Goal: Task Accomplishment & Management: Manage account settings

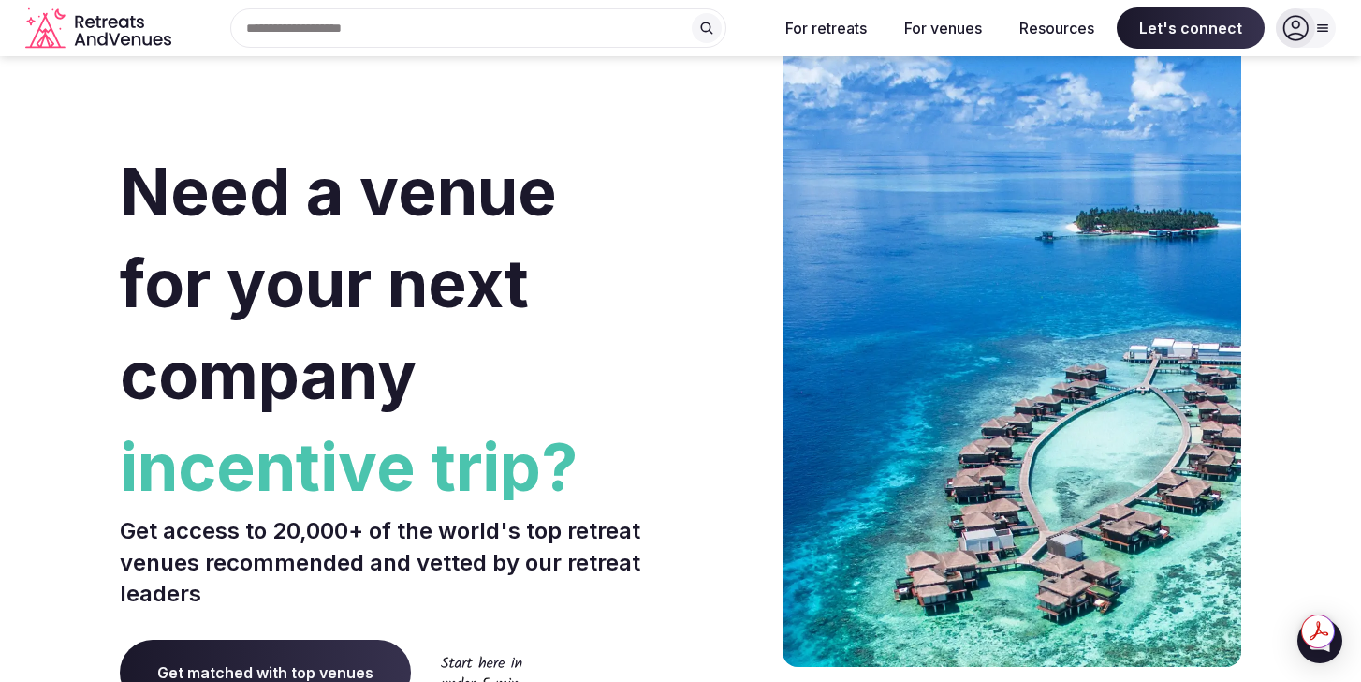
click at [1299, 22] on icon at bounding box center [1296, 28] width 25 height 25
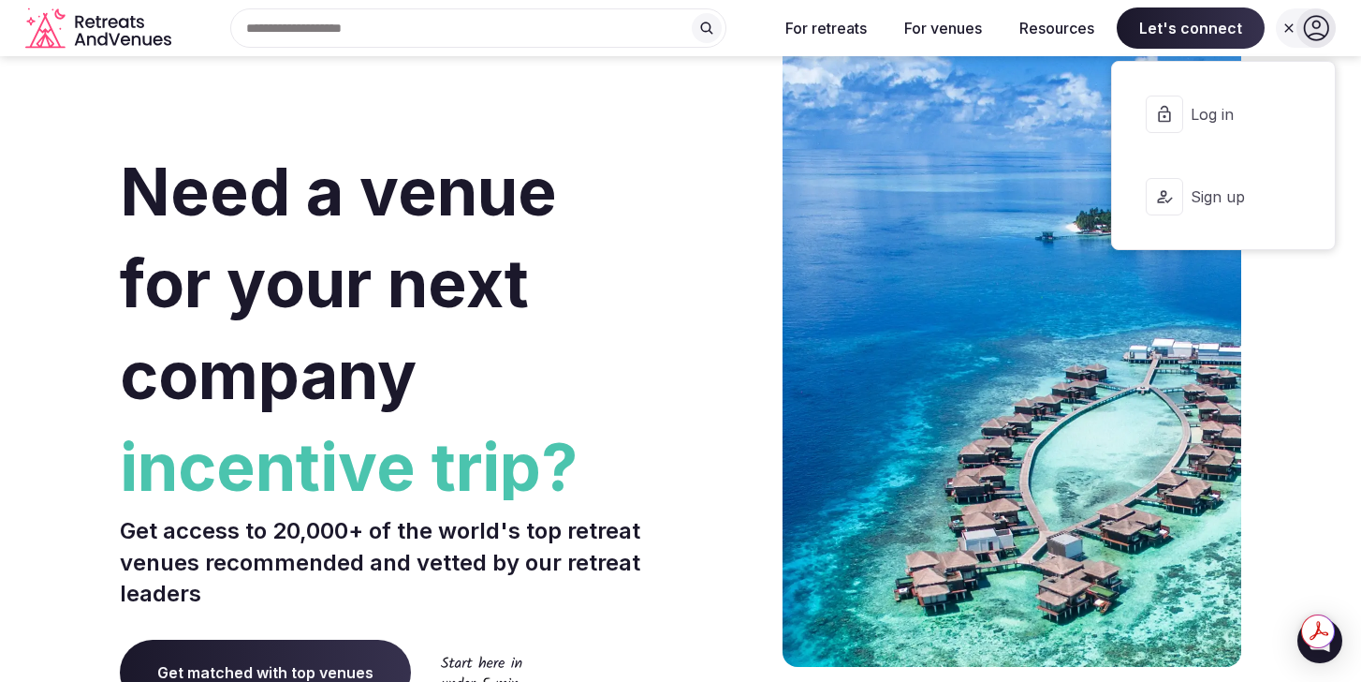
click at [1217, 123] on span "Log in" at bounding box center [1236, 114] width 90 height 21
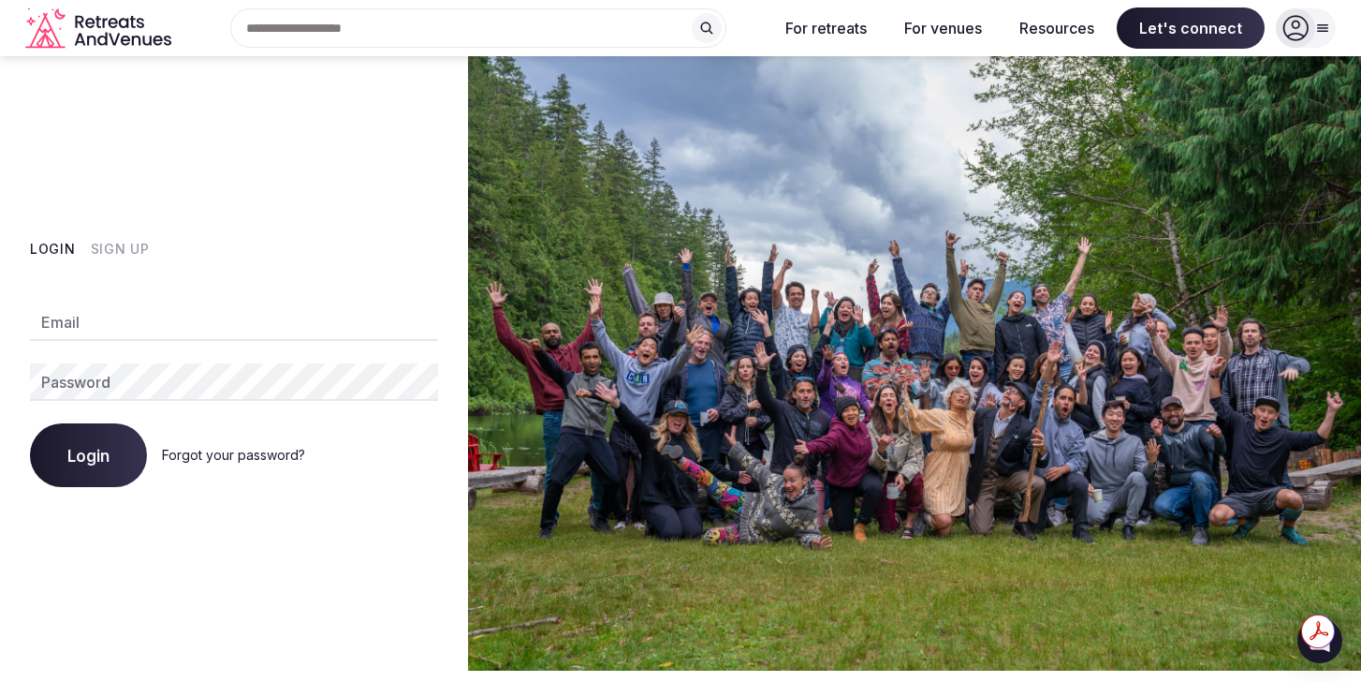
click at [169, 322] on input "Email" at bounding box center [234, 321] width 408 height 37
type input "**********"
click at [117, 447] on button "Login" at bounding box center [88, 455] width 117 height 64
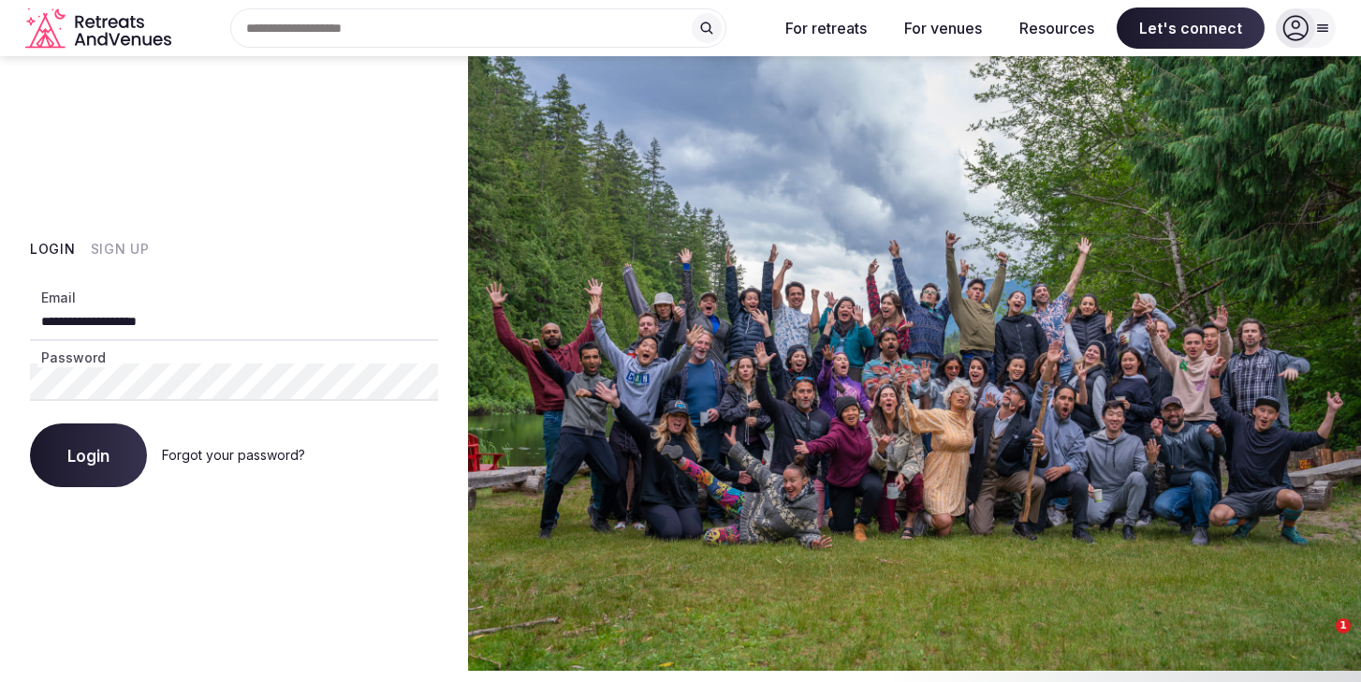
click at [102, 461] on span "Login" at bounding box center [88, 455] width 42 height 19
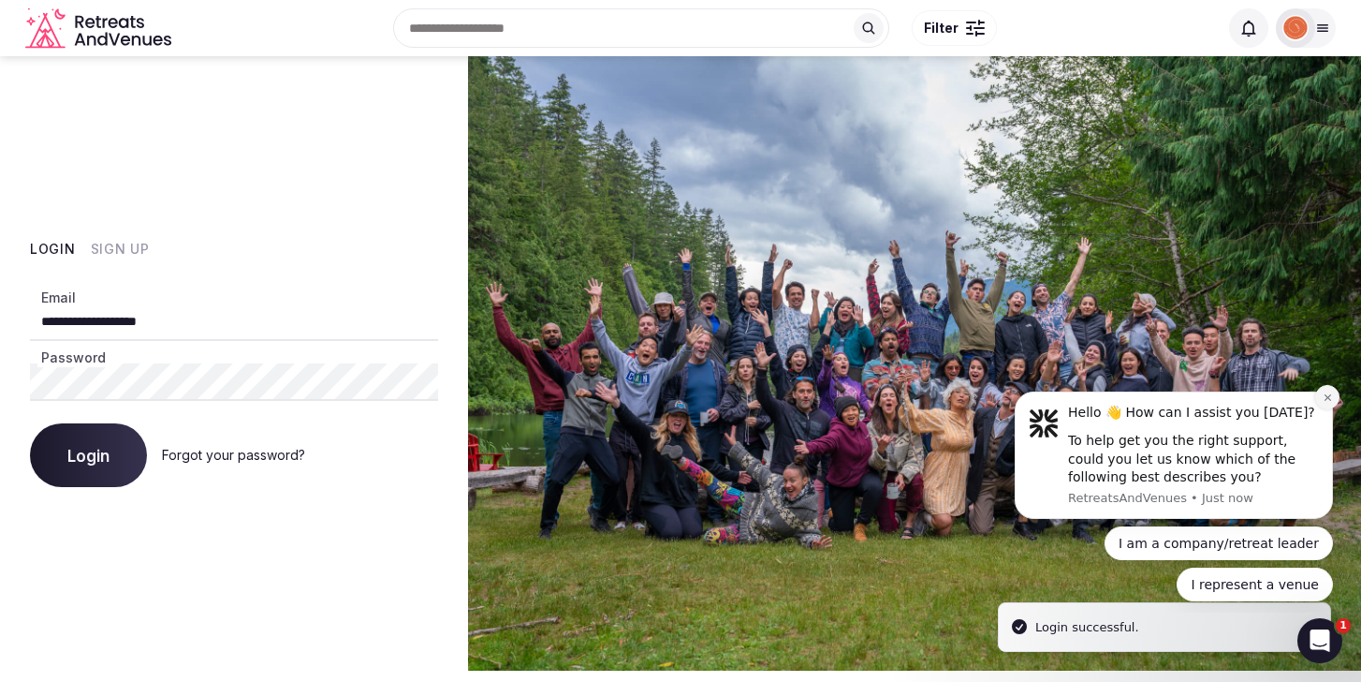
click at [1323, 396] on icon "Dismiss notification" at bounding box center [1328, 397] width 10 height 10
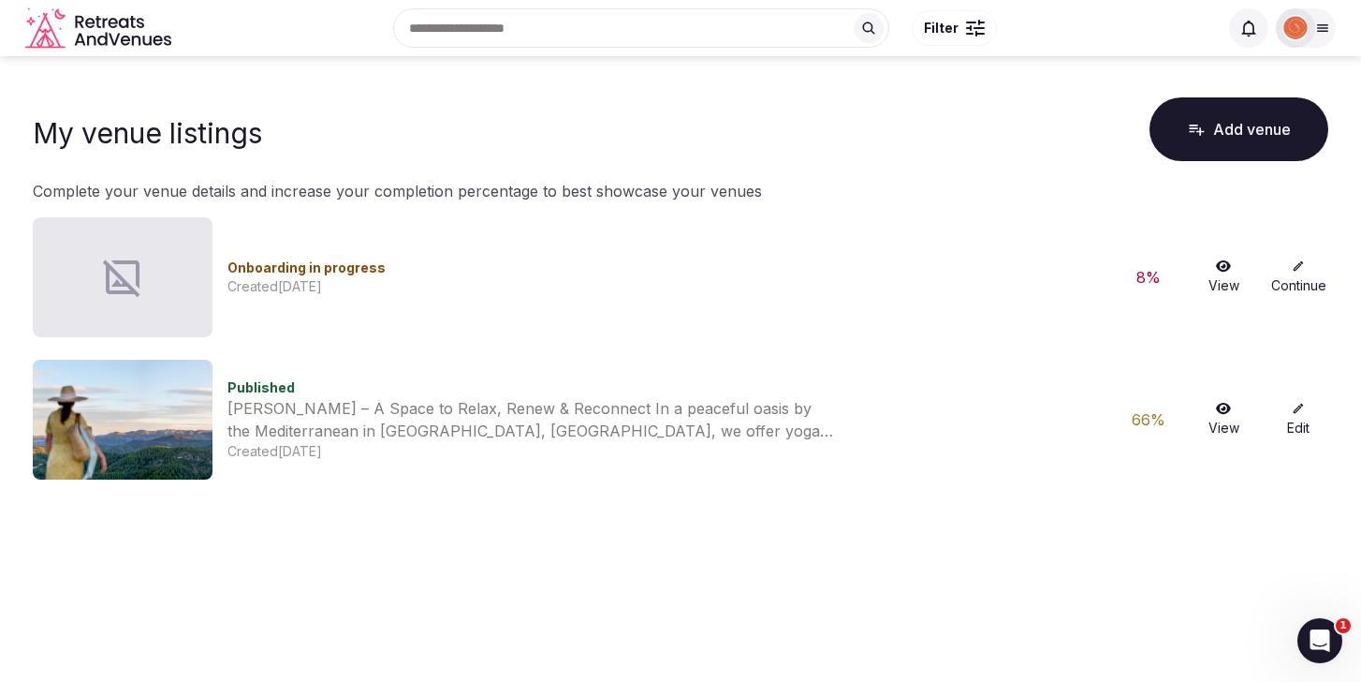
click at [1290, 411] on link "Edit" at bounding box center [1299, 420] width 60 height 36
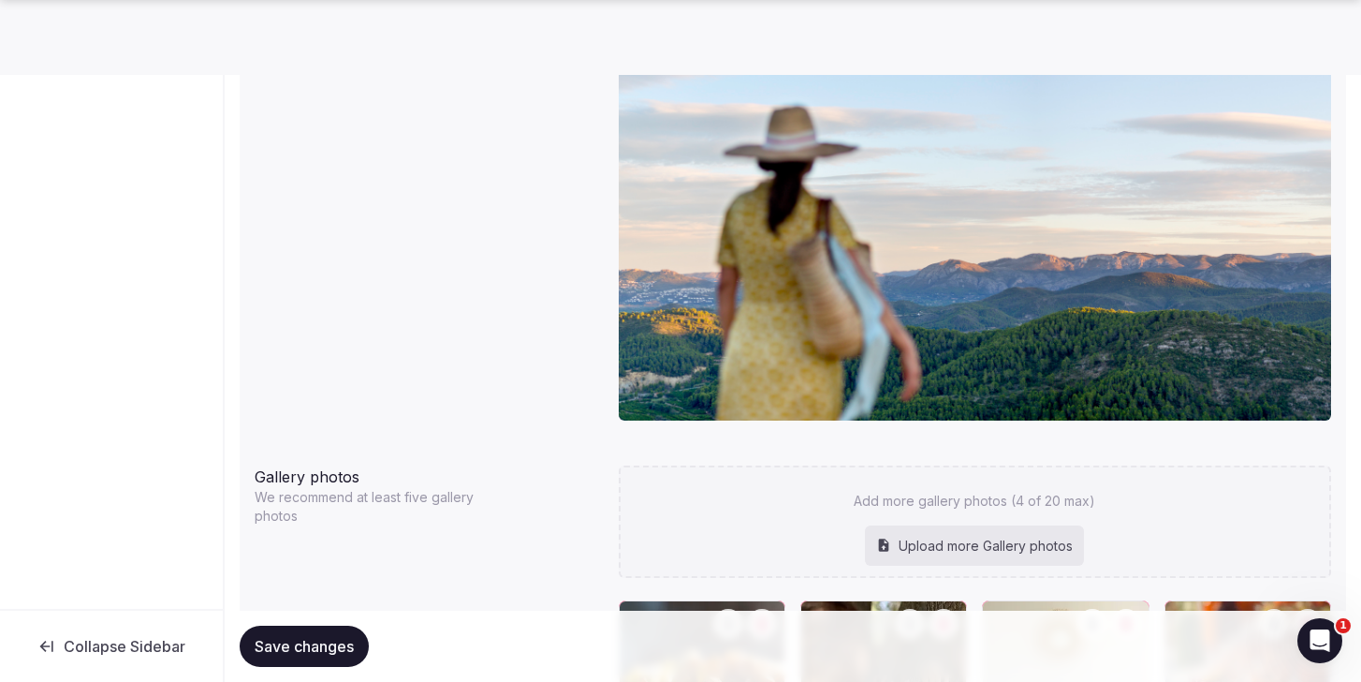
scroll to position [1875, 0]
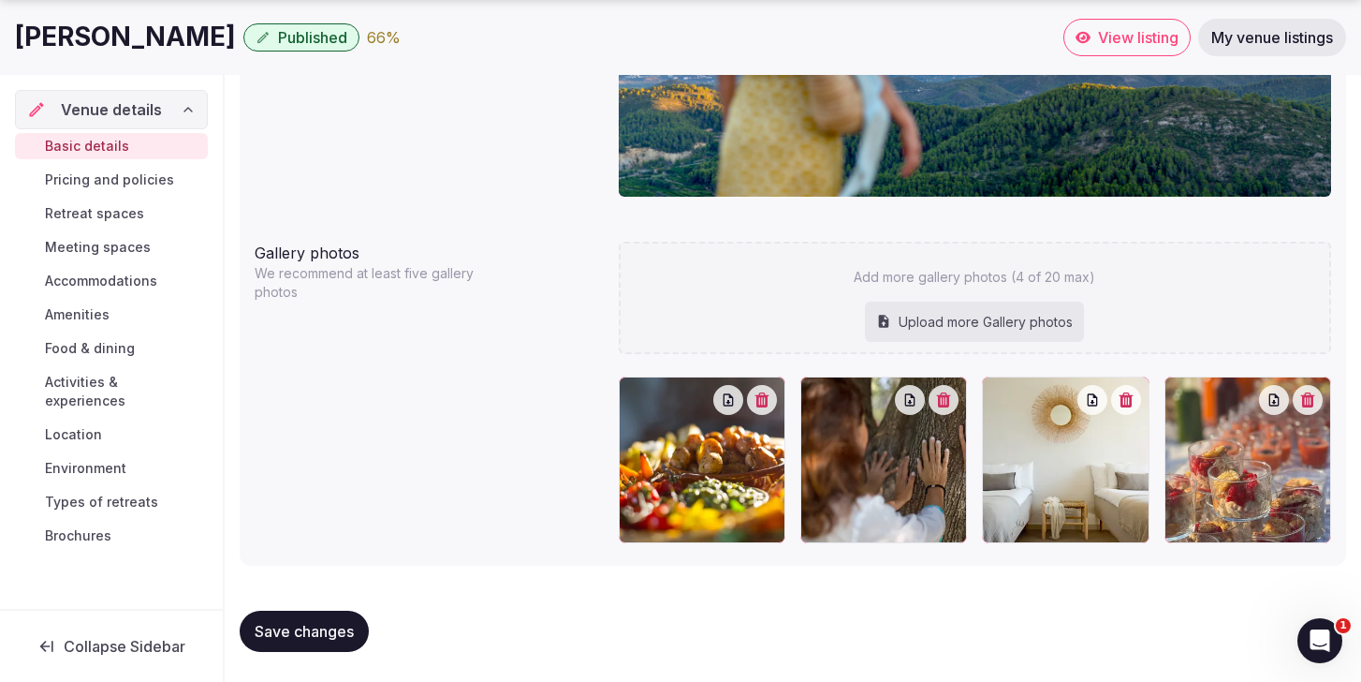
click at [954, 333] on div "Upload more Gallery photos" at bounding box center [974, 322] width 219 height 41
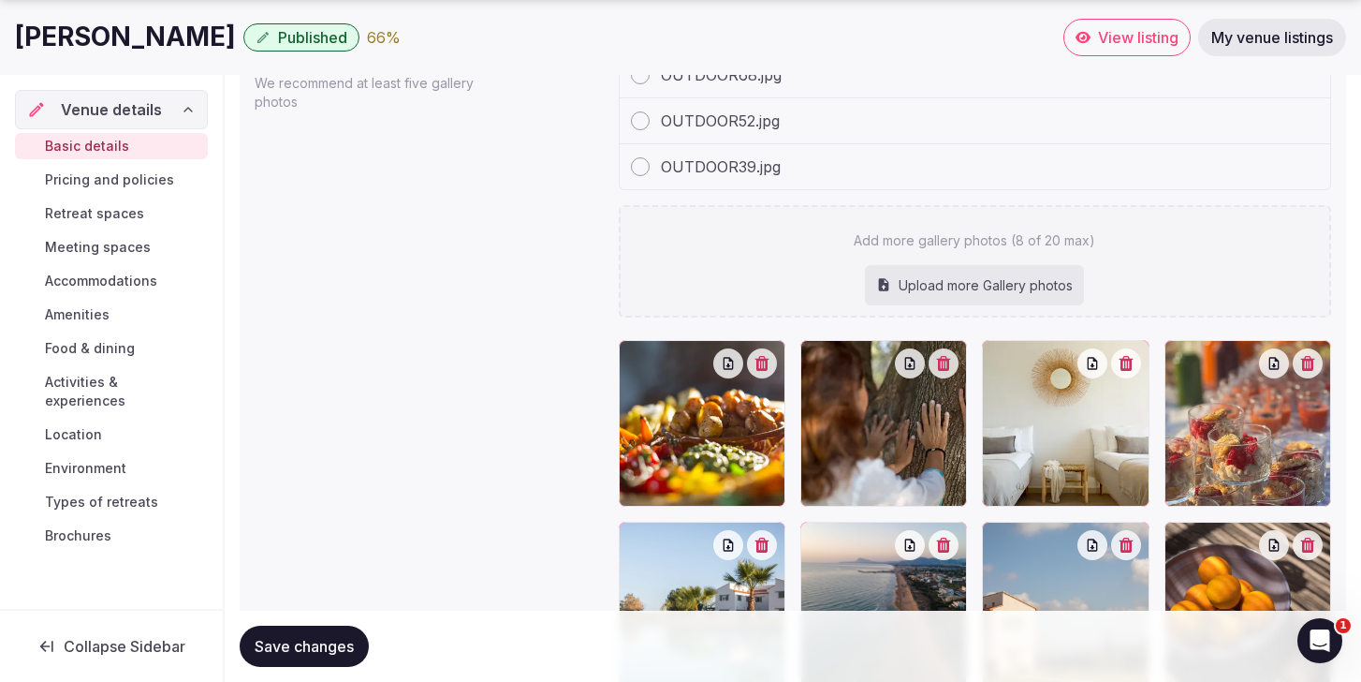
scroll to position [2101, 0]
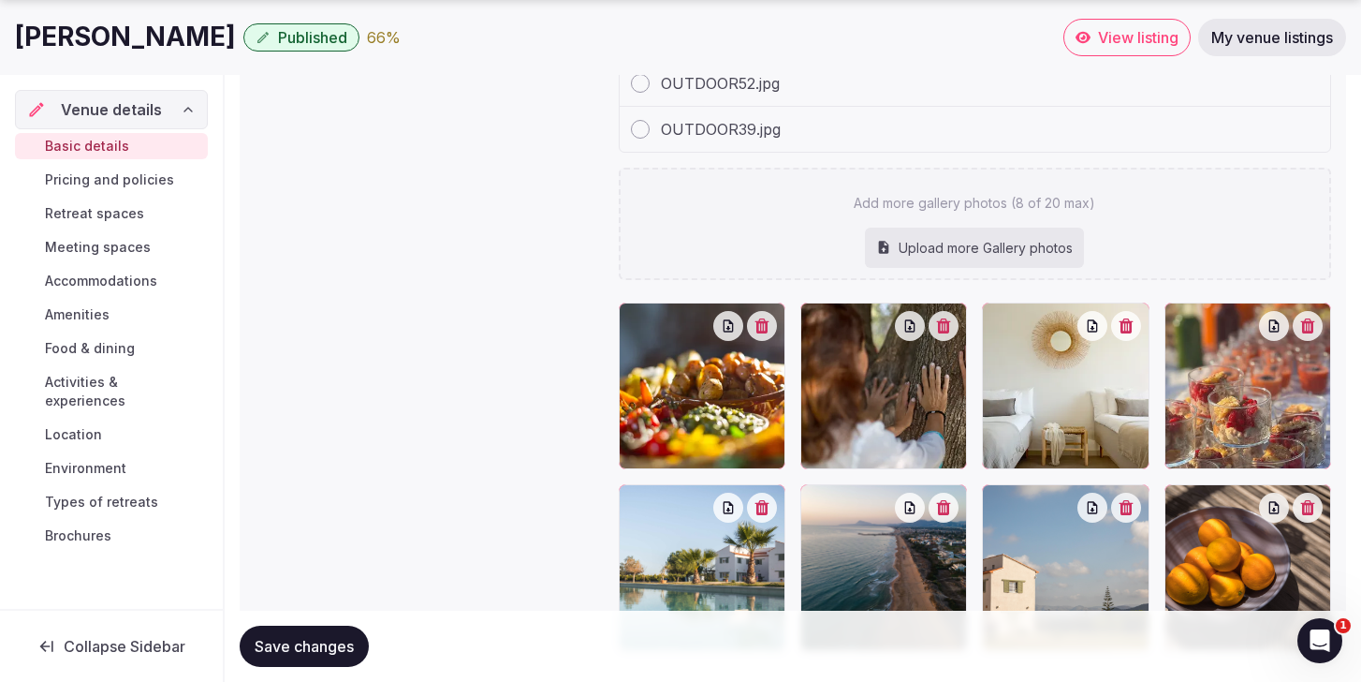
click at [951, 343] on div at bounding box center [884, 385] width 167 height 167
click at [950, 331] on button "button" at bounding box center [944, 326] width 30 height 30
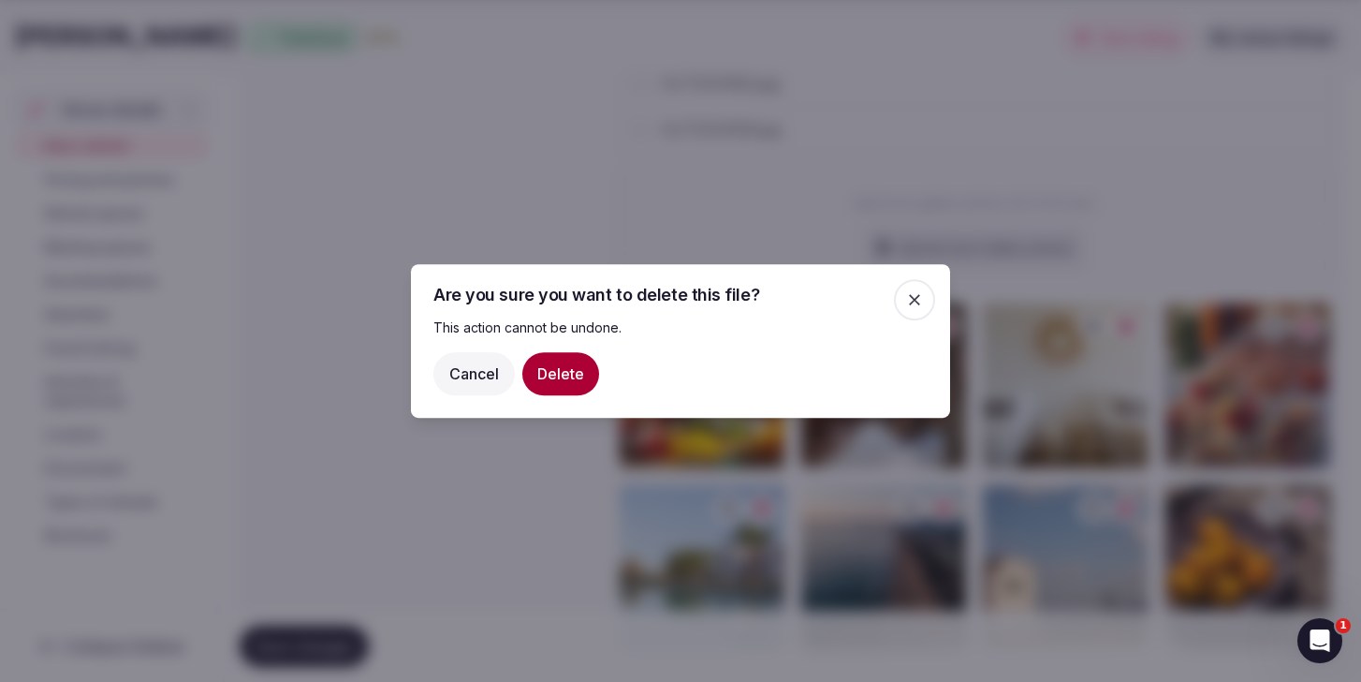
click at [572, 363] on button "Delete" at bounding box center [560, 373] width 77 height 43
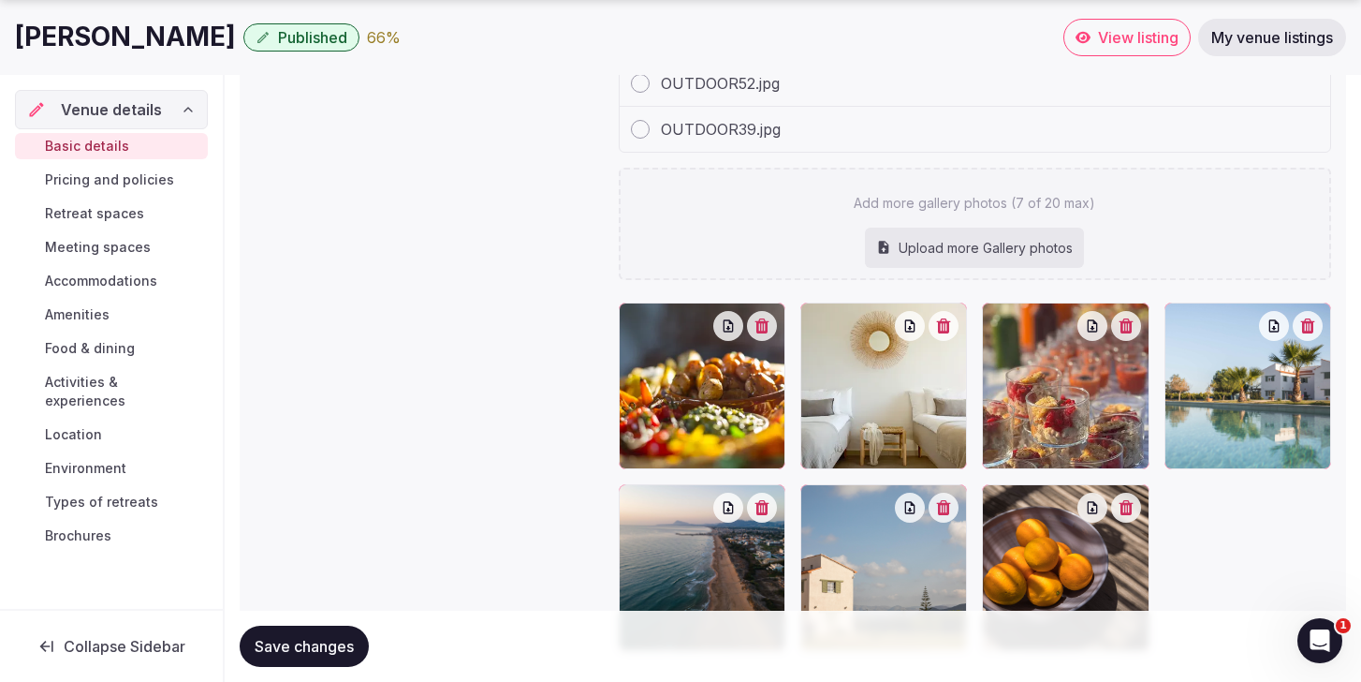
click at [1131, 331] on button "button" at bounding box center [1126, 326] width 30 height 30
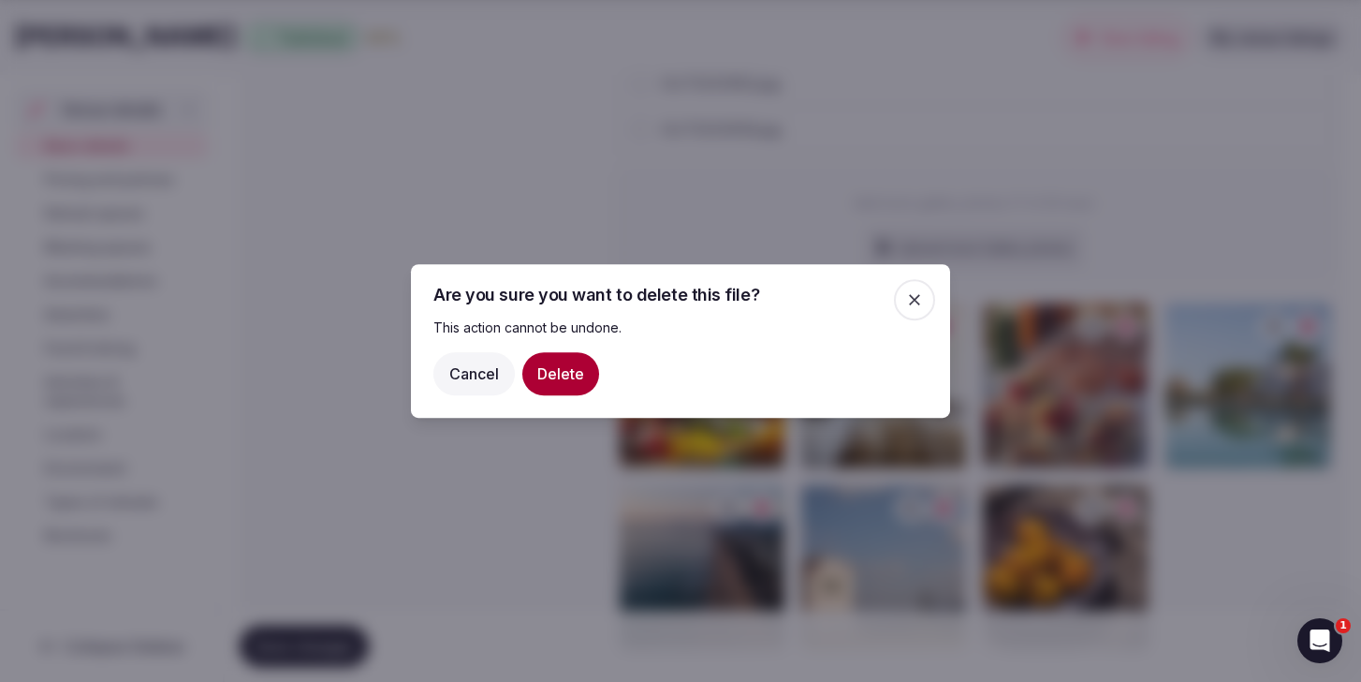
click at [565, 378] on button "Delete" at bounding box center [560, 373] width 77 height 43
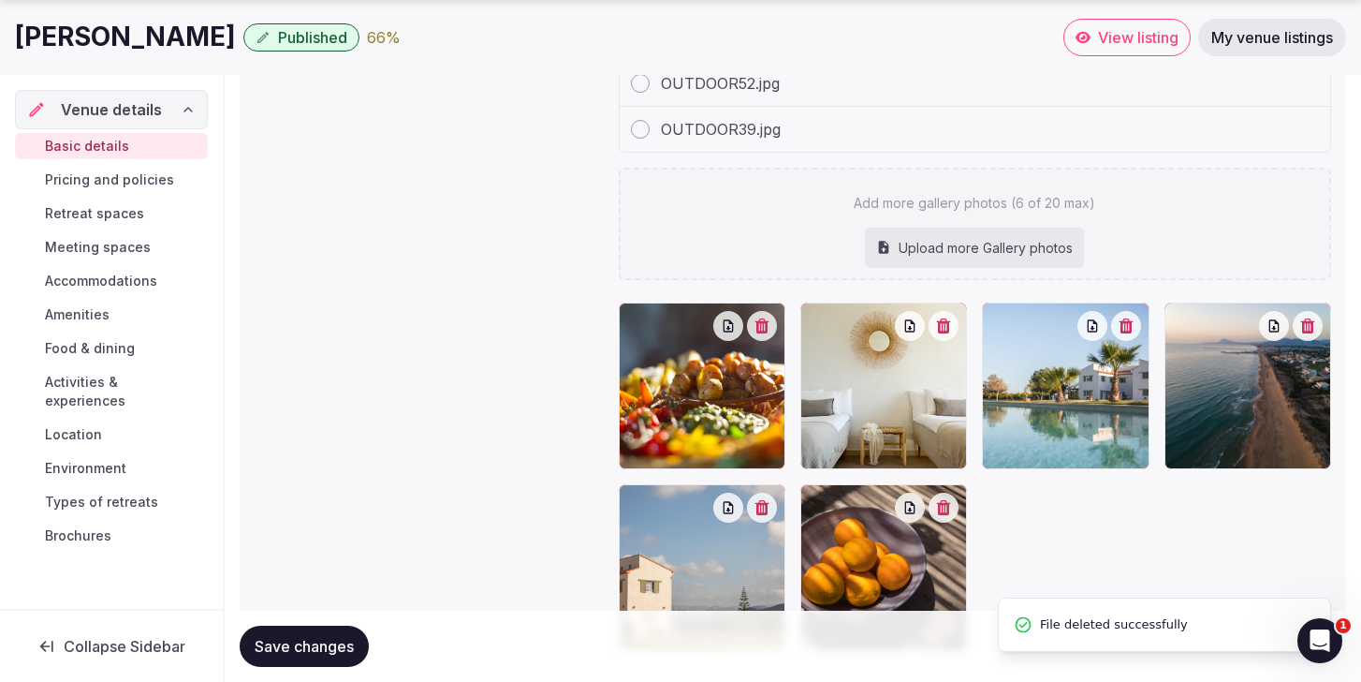
click at [765, 334] on button "button" at bounding box center [762, 326] width 30 height 30
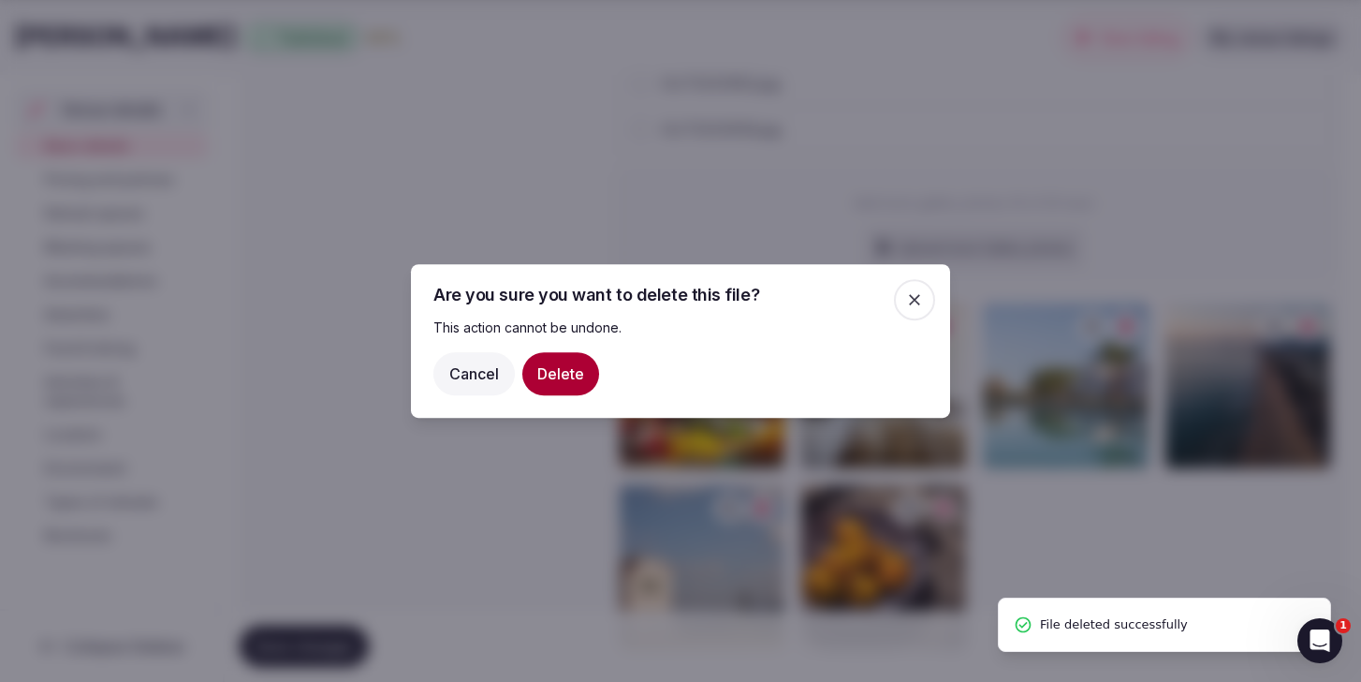
click at [549, 378] on button "Delete" at bounding box center [560, 373] width 77 height 43
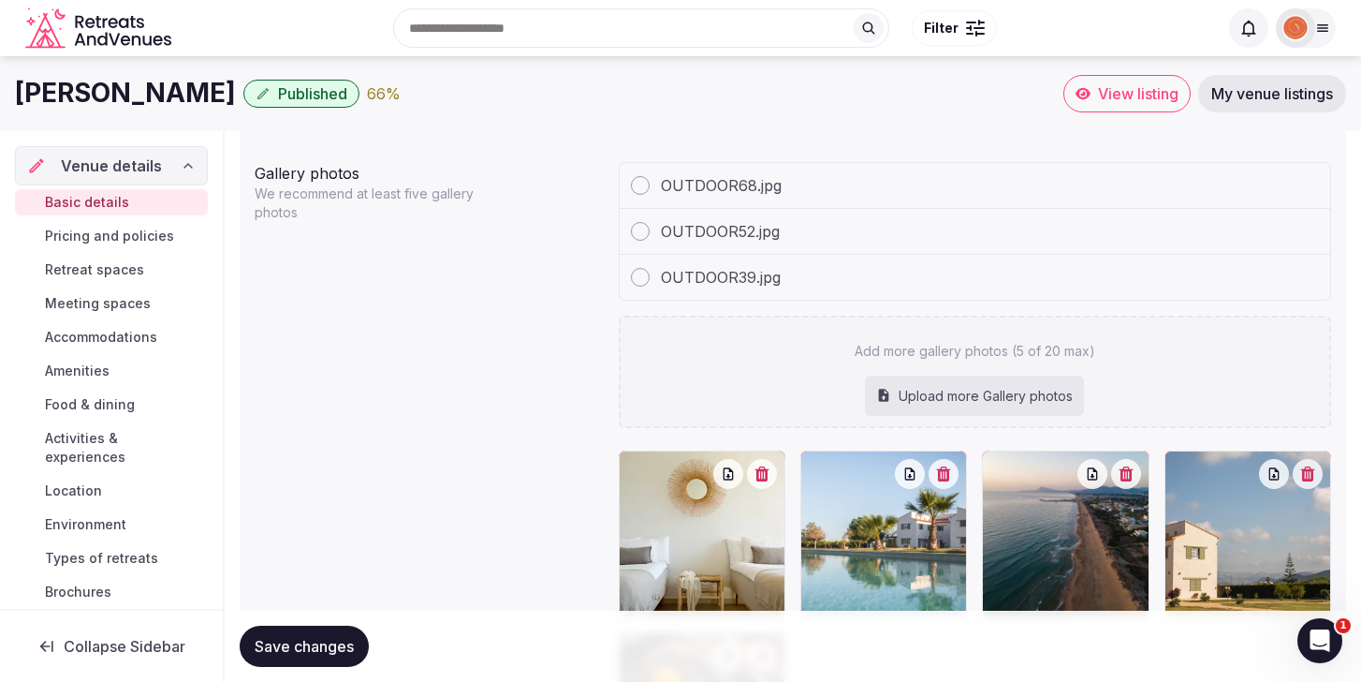
scroll to position [1882, 0]
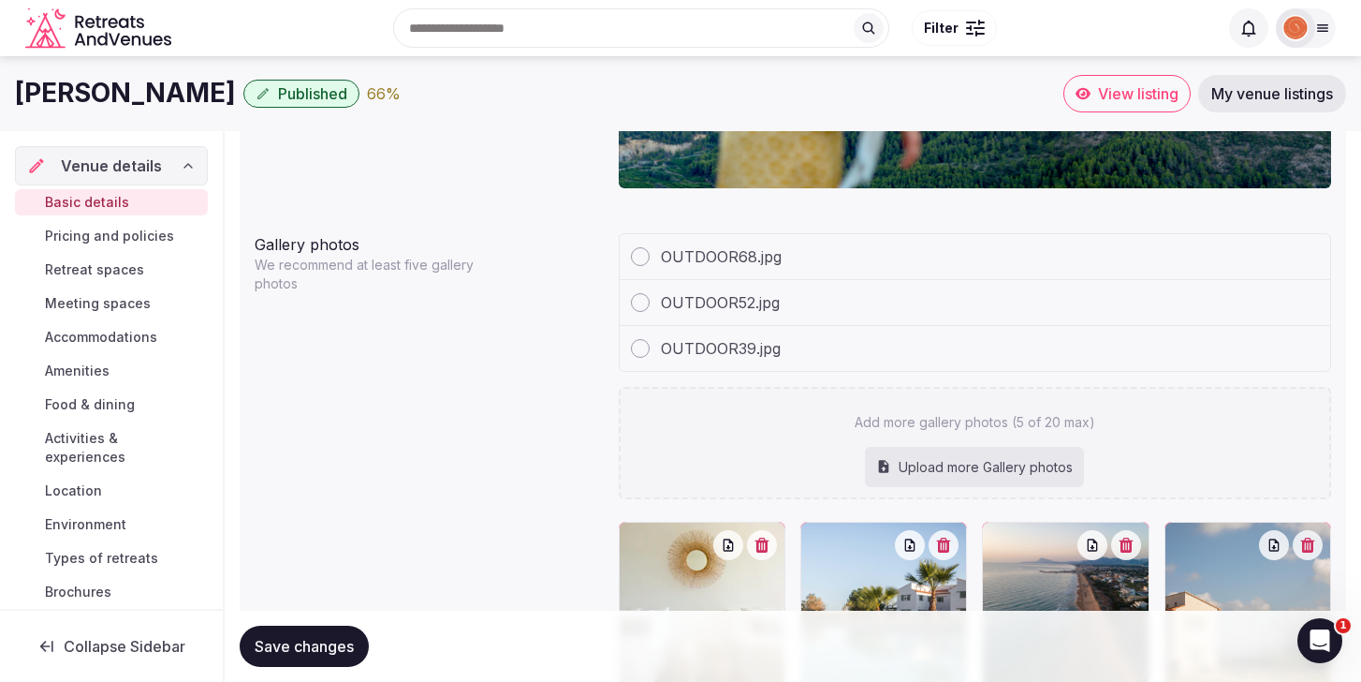
click at [644, 260] on div at bounding box center [640, 256] width 19 height 19
click at [635, 259] on div at bounding box center [640, 256] width 19 height 19
click at [650, 318] on div "OUTDOOR52.jpg" at bounding box center [975, 303] width 711 height 46
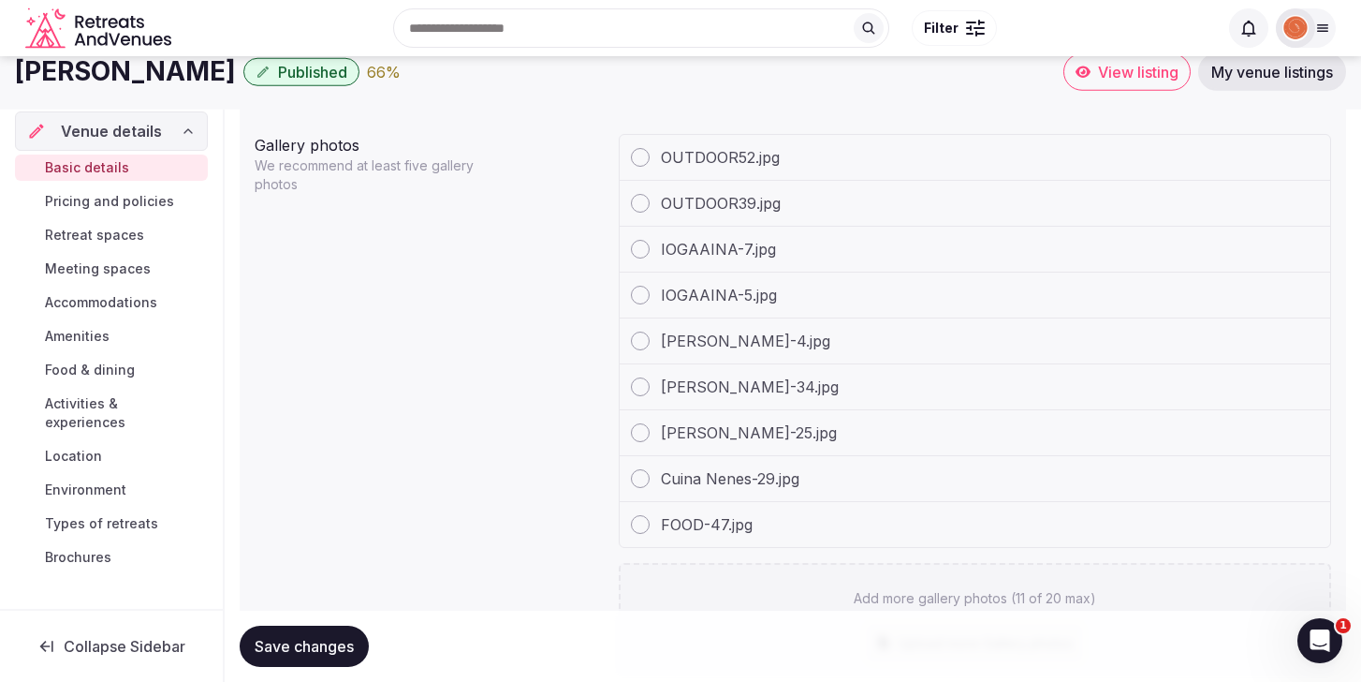
scroll to position [1978, 0]
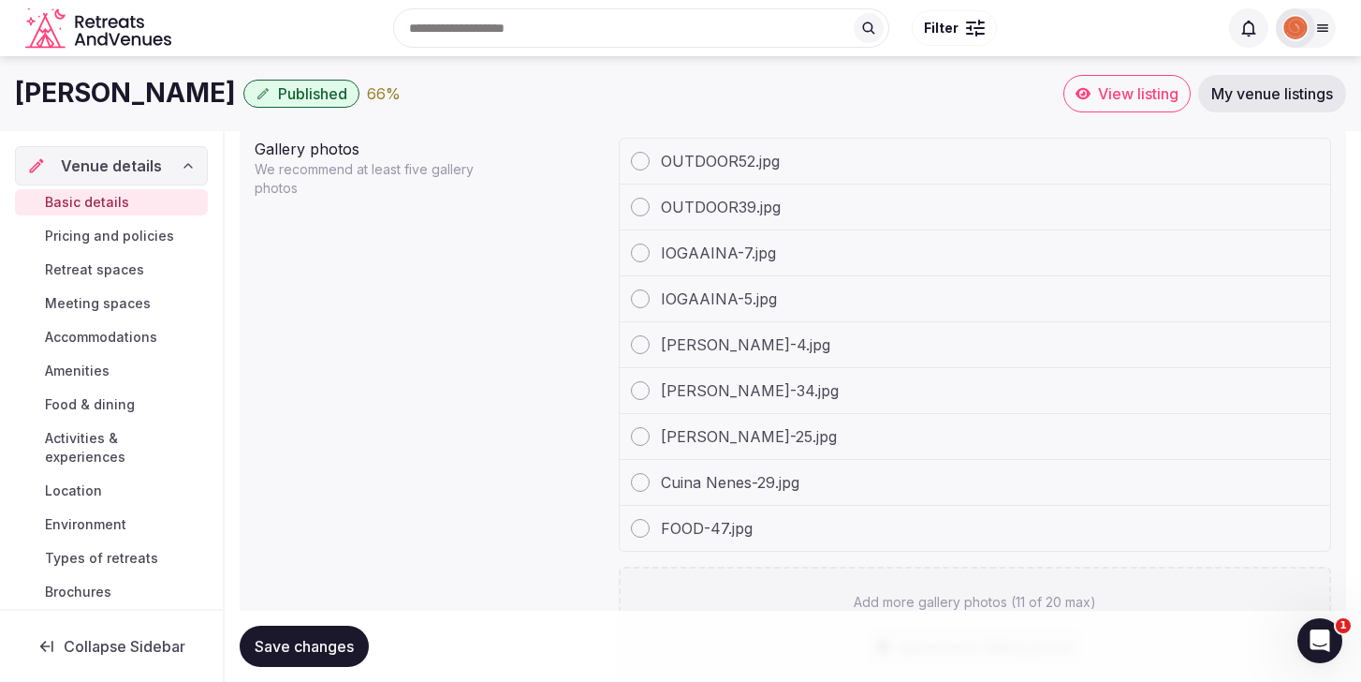
click at [319, 656] on button "Save changes" at bounding box center [304, 645] width 129 height 41
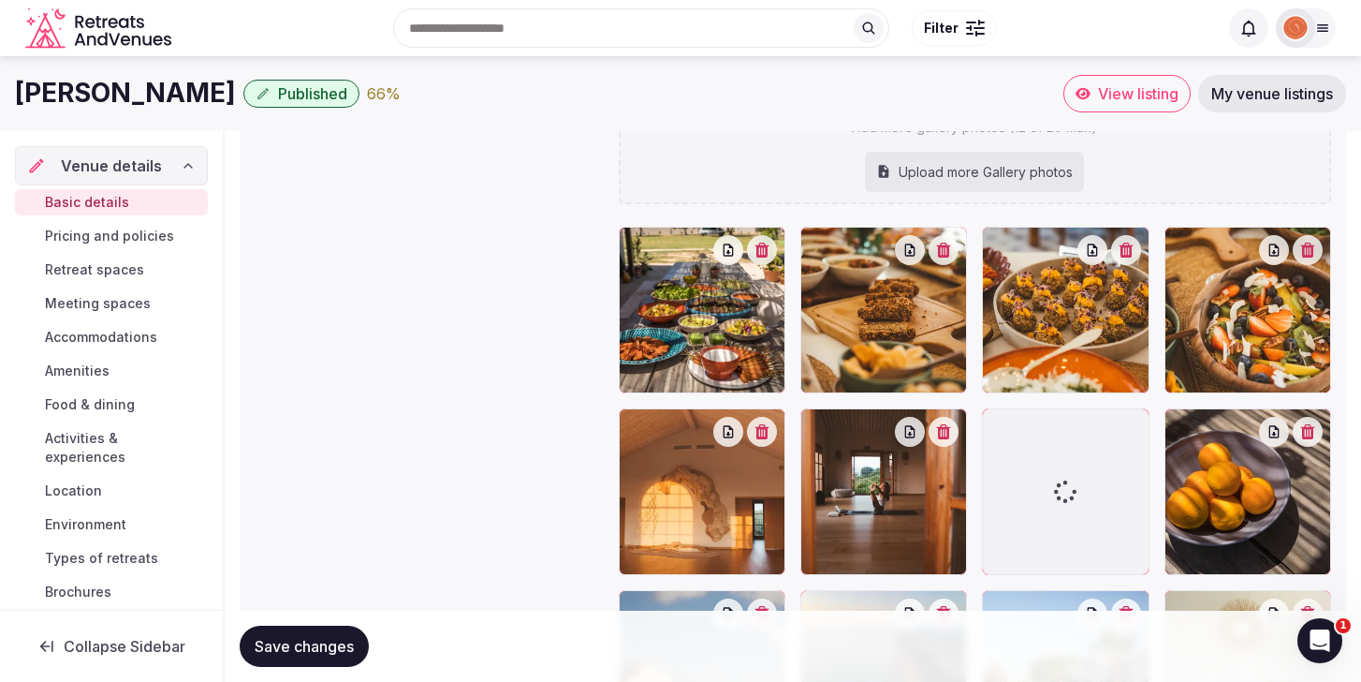
scroll to position [2444, 0]
